Goal: Find specific page/section: Find specific page/section

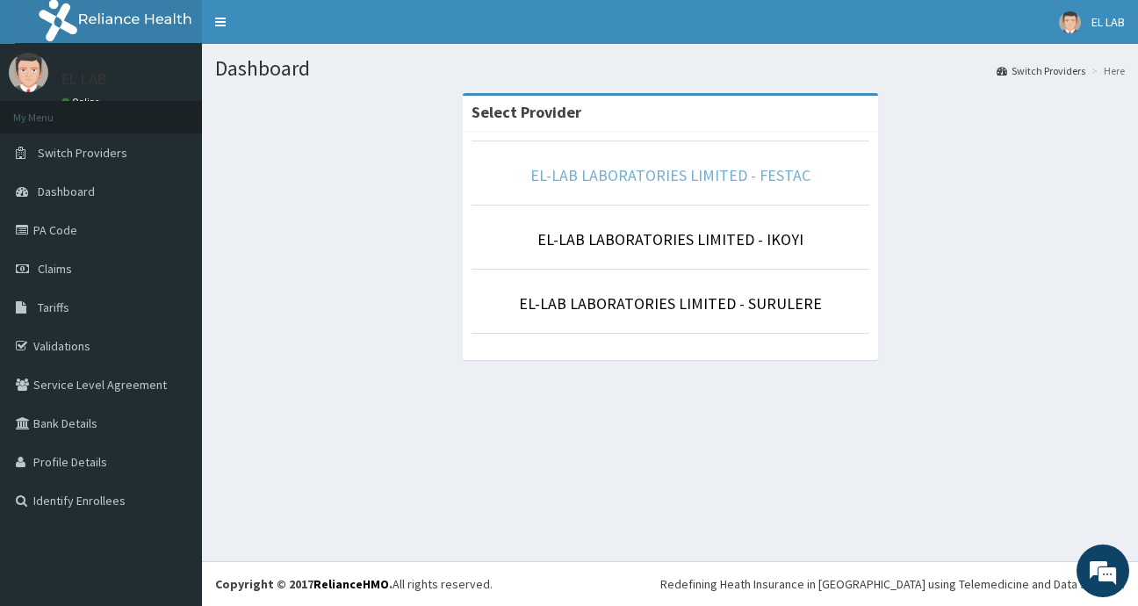
click at [681, 171] on link "EL-LAB LABORATORIES LIMITED - FESTAC" at bounding box center [670, 175] width 280 height 20
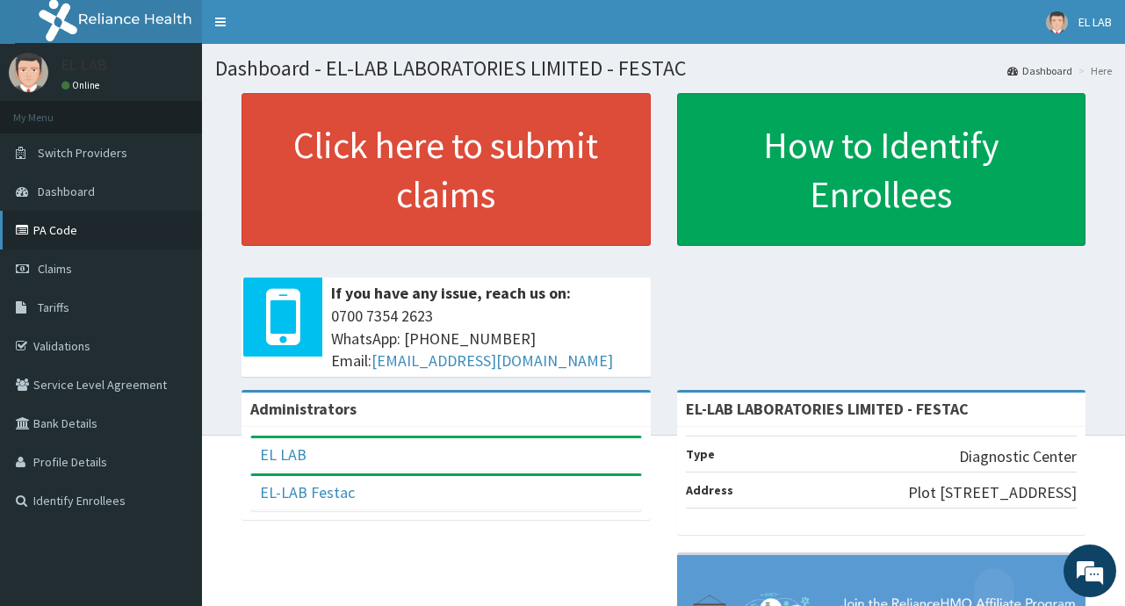
click at [147, 227] on link "PA Code" at bounding box center [101, 230] width 202 height 39
